Goal: Task Accomplishment & Management: Use online tool/utility

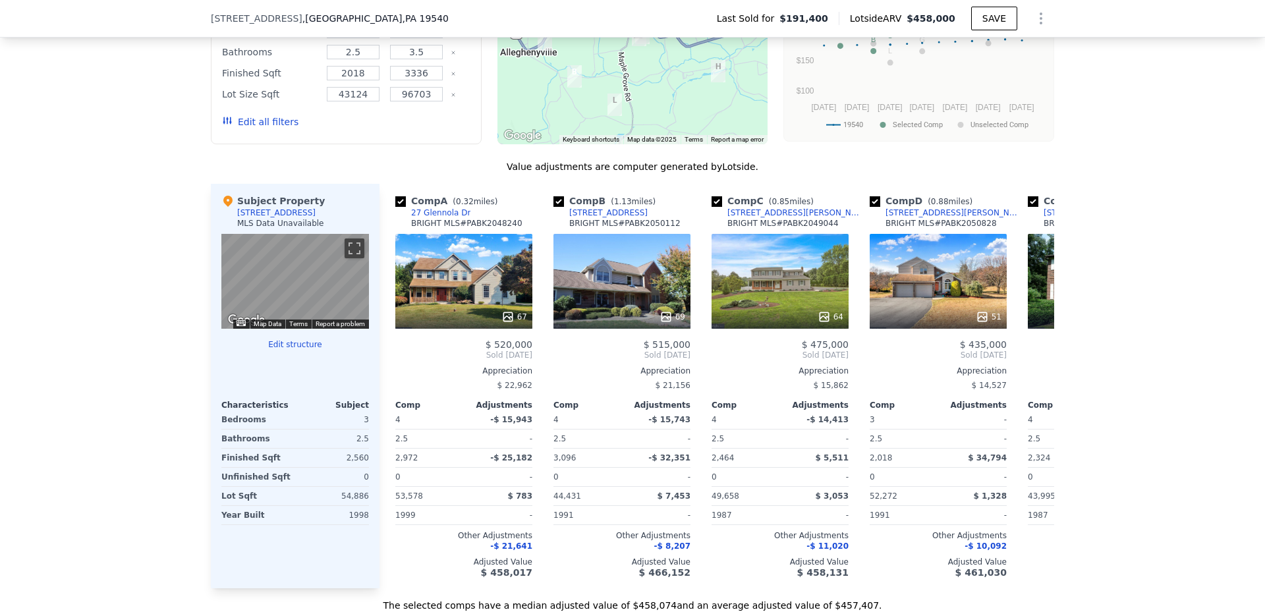
scroll to position [1225, 0]
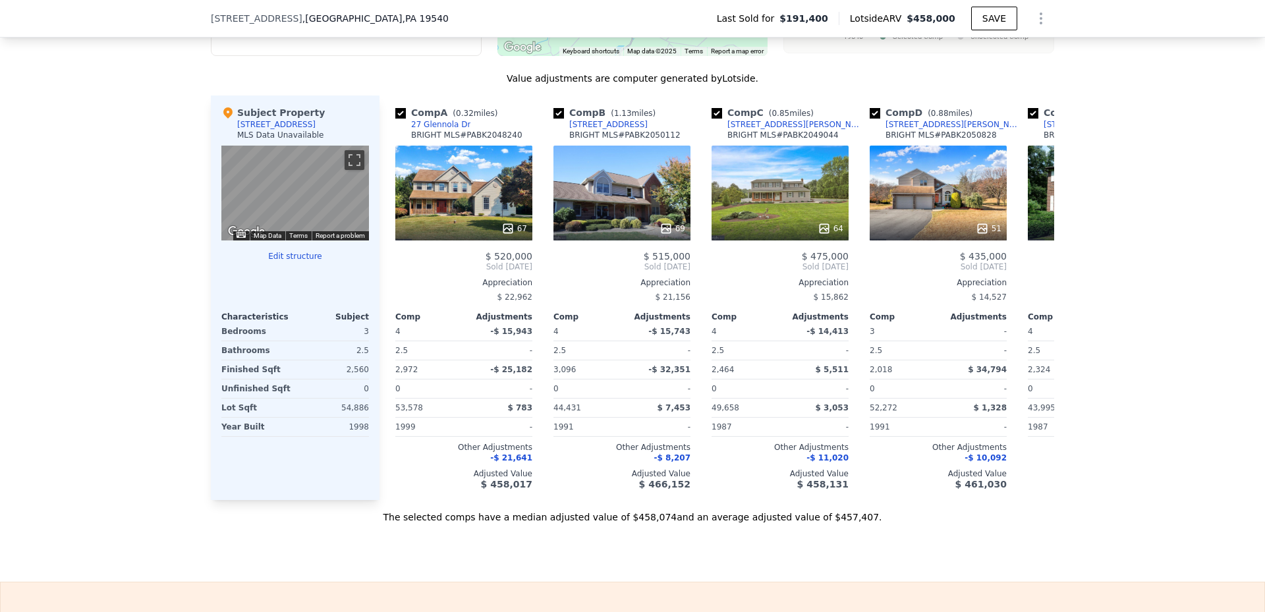
click at [290, 261] on button "Edit structure" at bounding box center [295, 256] width 148 height 11
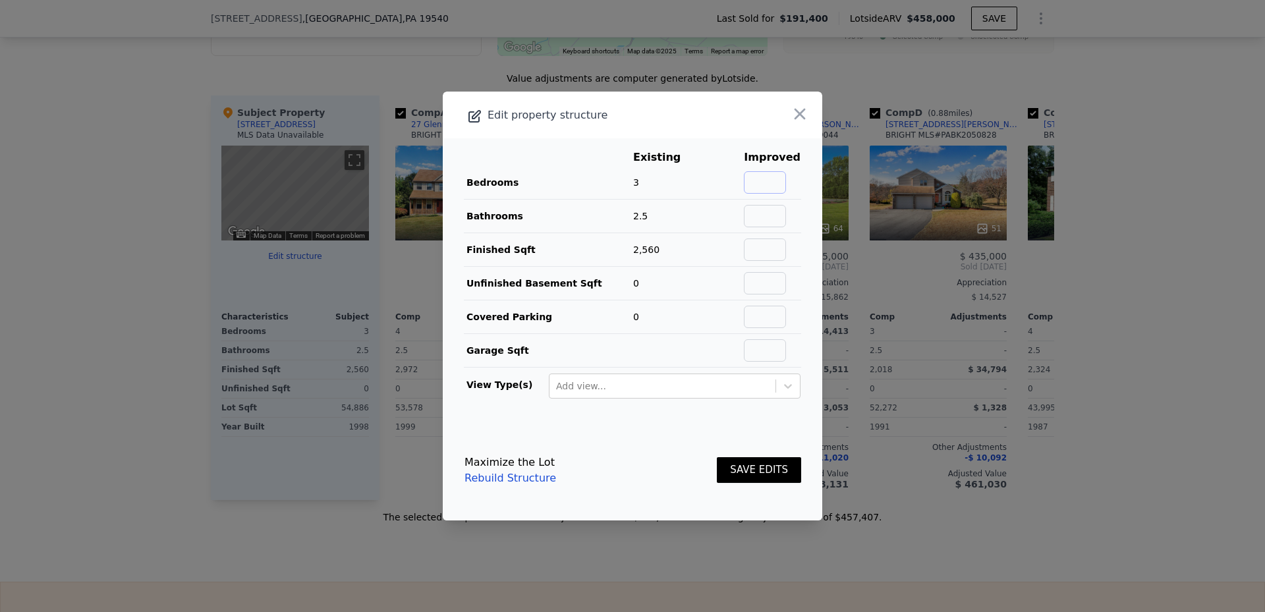
click at [753, 184] on input "text" at bounding box center [765, 182] width 42 height 22
type input "4"
click at [761, 213] on input "text" at bounding box center [765, 216] width 42 height 22
type input "3.5"
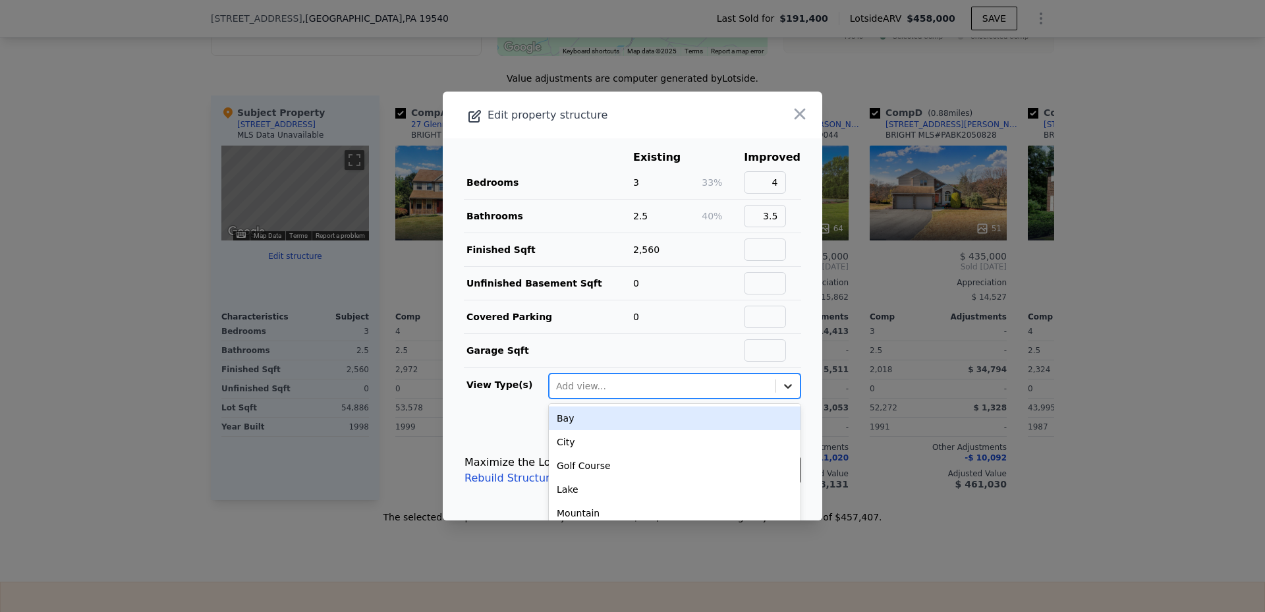
click at [784, 387] on icon at bounding box center [788, 386] width 8 height 5
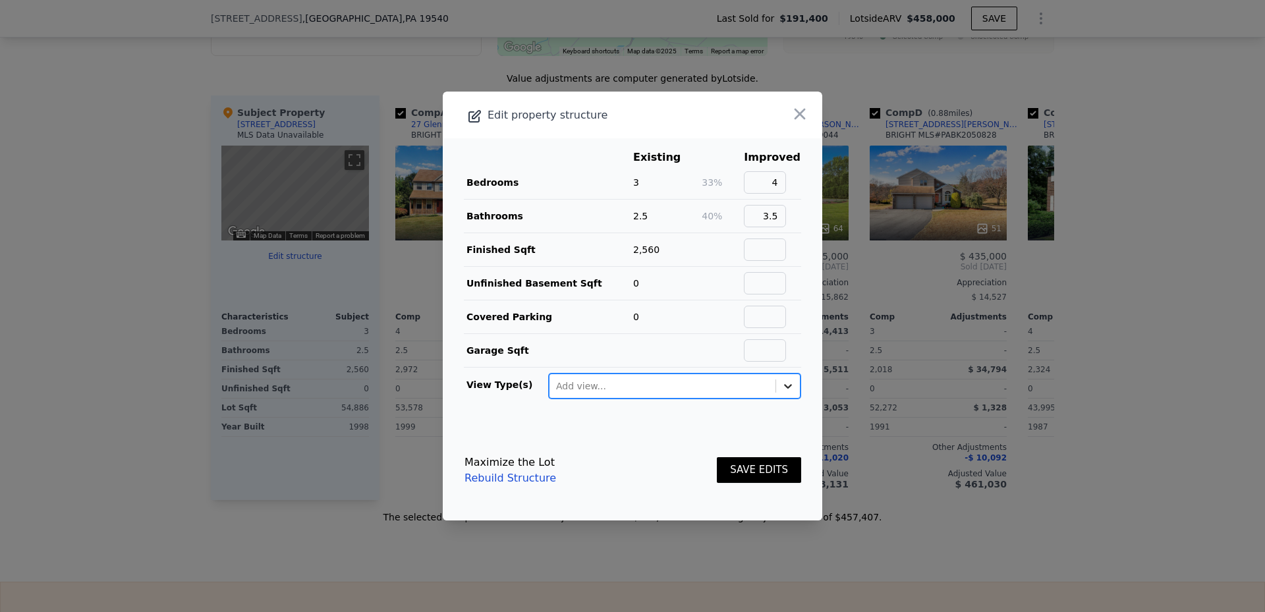
click at [784, 387] on icon at bounding box center [788, 386] width 8 height 5
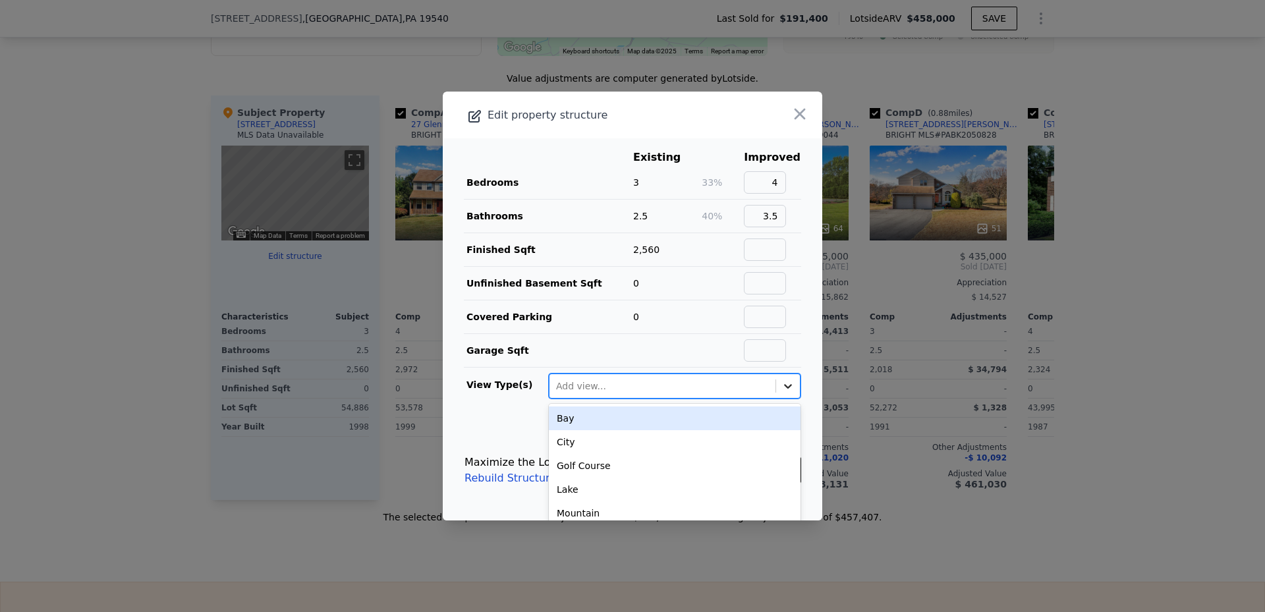
click at [784, 387] on icon at bounding box center [788, 386] width 8 height 5
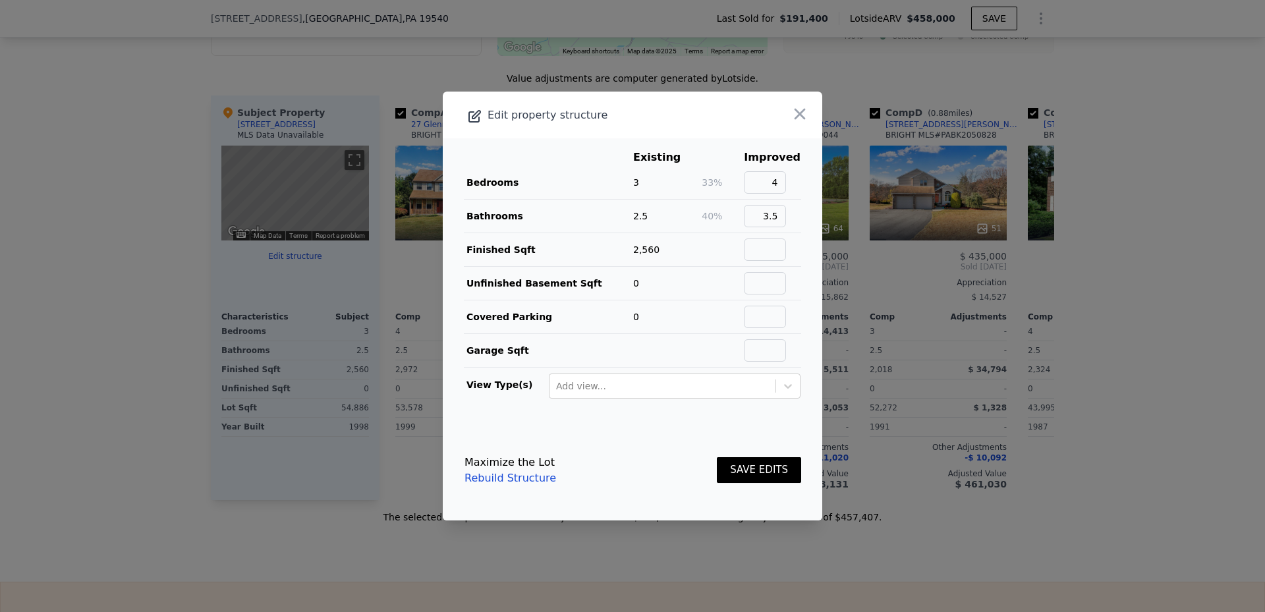
click at [754, 468] on button "SAVE EDITS" at bounding box center [759, 470] width 84 height 26
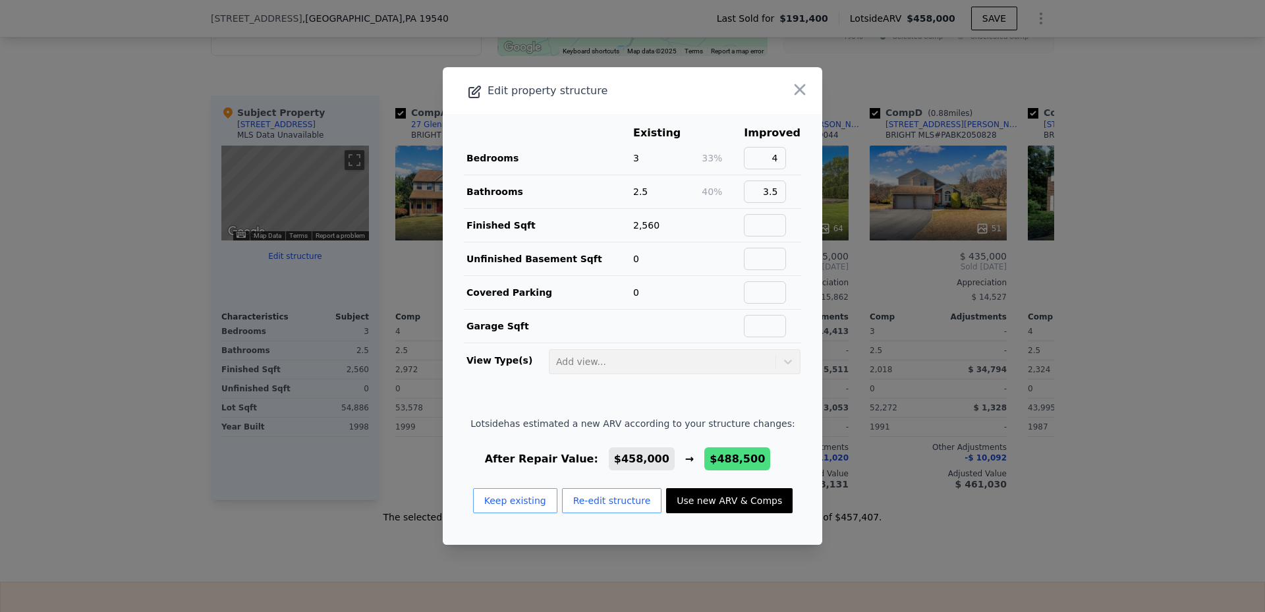
click at [705, 496] on button "Use new ARV & Comps" at bounding box center [729, 500] width 126 height 25
checkbox input "false"
checkbox input "true"
type input "$ 488,500"
type input "$ 253,703"
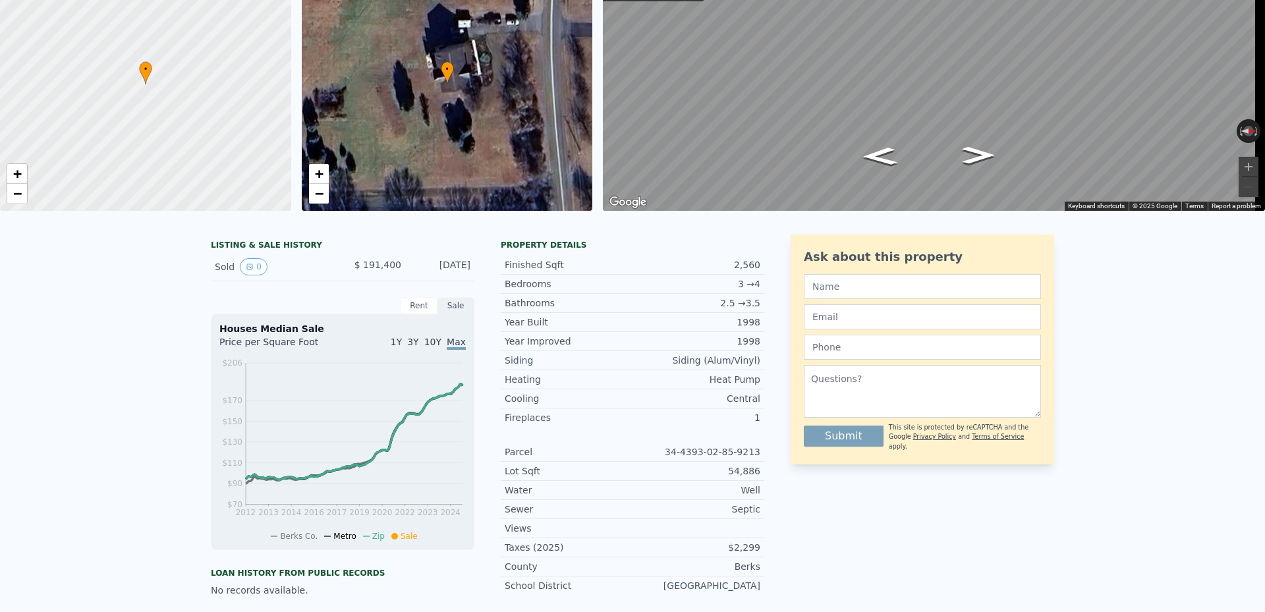
scroll to position [0, 0]
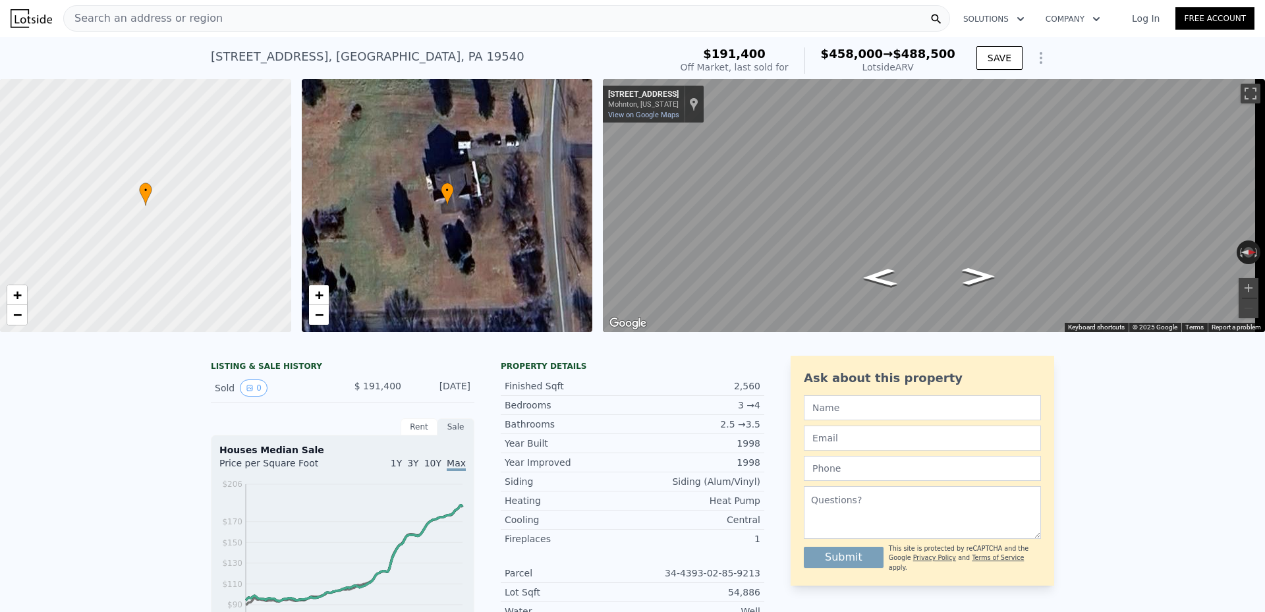
click at [1020, 20] on icon "button" at bounding box center [1020, 19] width 7 height 4
click at [1093, 22] on icon "button" at bounding box center [1095, 19] width 13 height 16
click at [1083, 73] on link "How it Works" at bounding box center [1109, 75] width 148 height 24
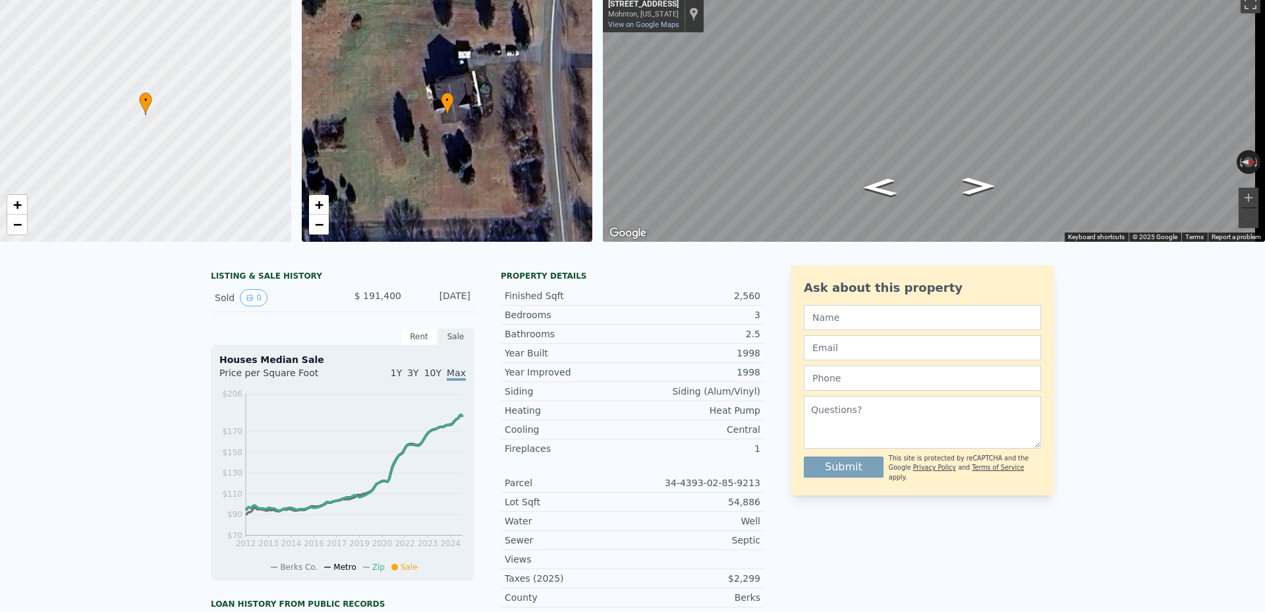
scroll to position [5, 0]
